Goal: Navigation & Orientation: Find specific page/section

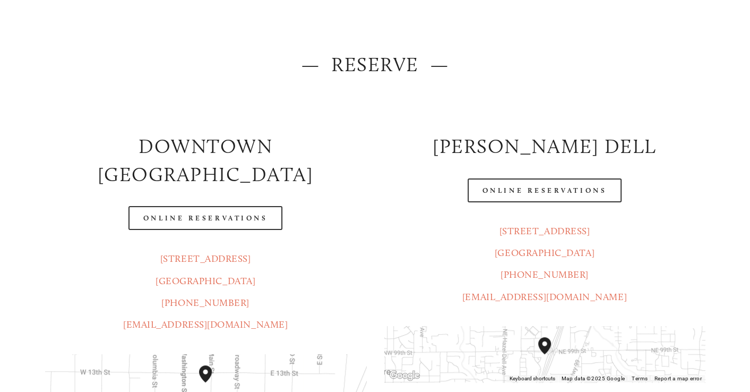
scroll to position [159, 0]
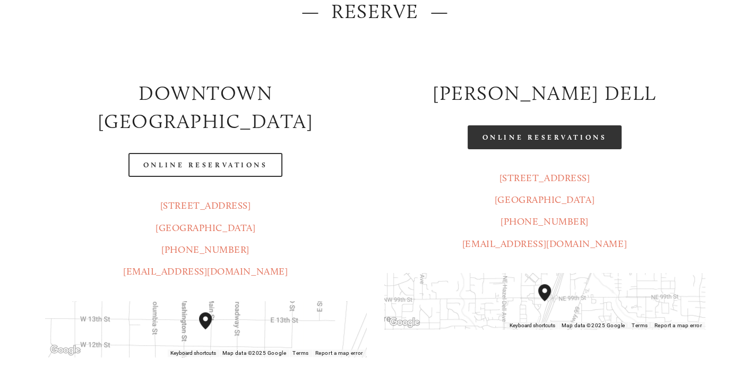
click at [546, 137] on link "Online Reservations" at bounding box center [545, 137] width 154 height 24
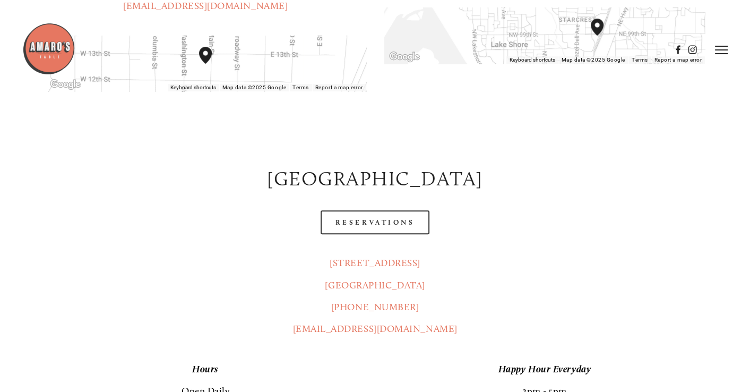
scroll to position [265, 0]
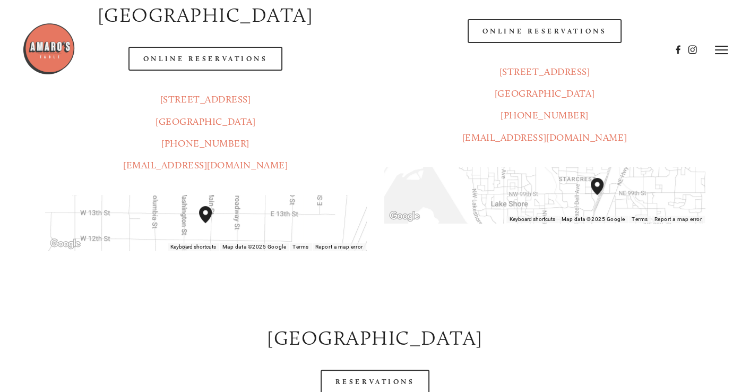
click at [40, 52] on img at bounding box center [48, 48] width 53 height 53
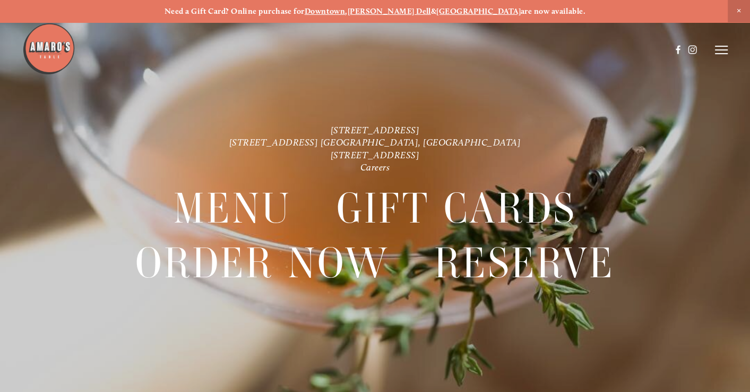
click at [743, 12] on span "Close Announcement" at bounding box center [739, 11] width 22 height 22
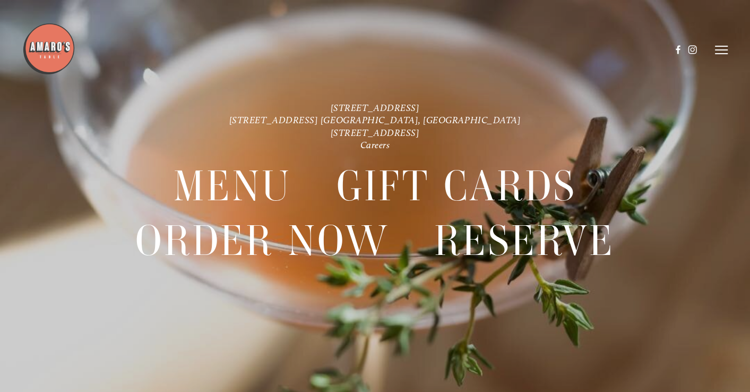
click at [716, 52] on icon at bounding box center [721, 50] width 13 height 10
click at [597, 49] on span "Visit" at bounding box center [600, 49] width 15 height 9
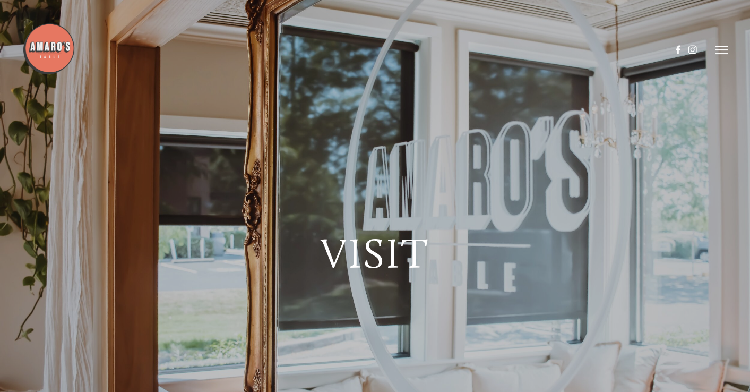
click at [720, 50] on line at bounding box center [721, 50] width 13 height 0
click at [624, 50] on span "Gallery" at bounding box center [626, 49] width 24 height 9
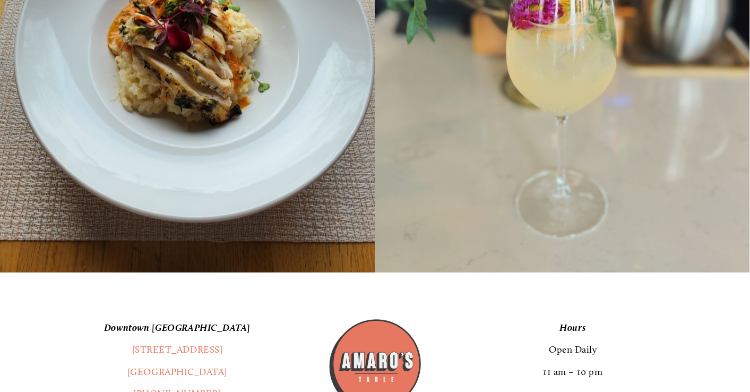
scroll to position [16726, 0]
